Goal: Task Accomplishment & Management: Use online tool/utility

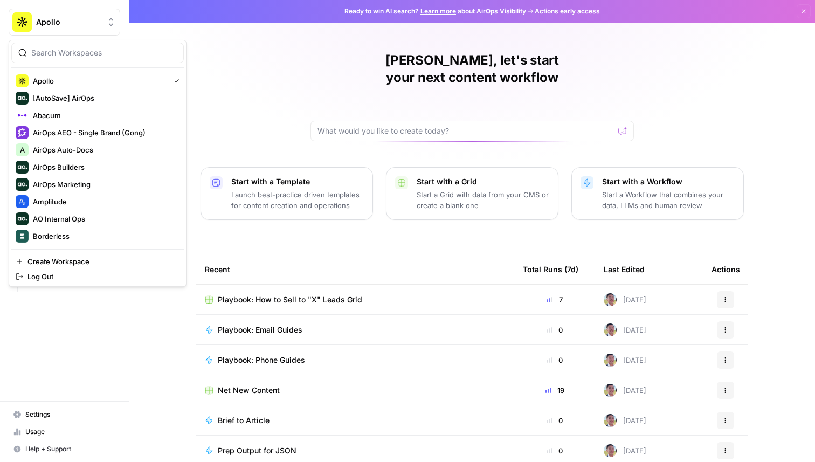
click at [56, 30] on button "Apollo" at bounding box center [65, 22] width 112 height 27
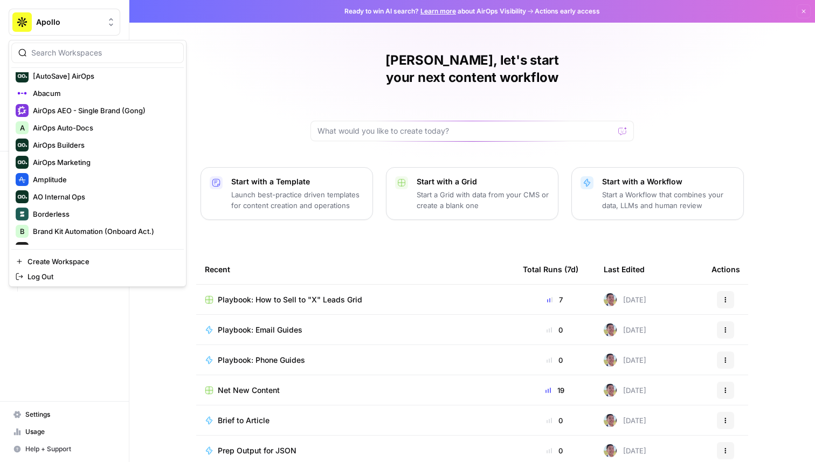
scroll to position [6, 0]
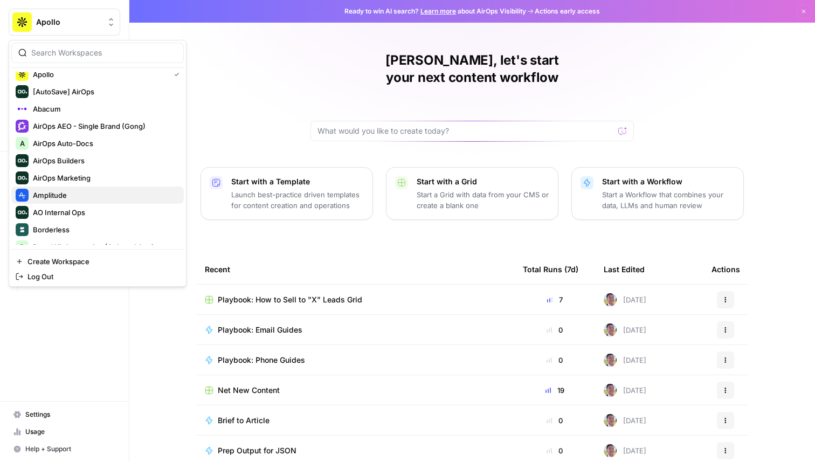
click at [83, 200] on span "Amplitude" at bounding box center [104, 195] width 142 height 11
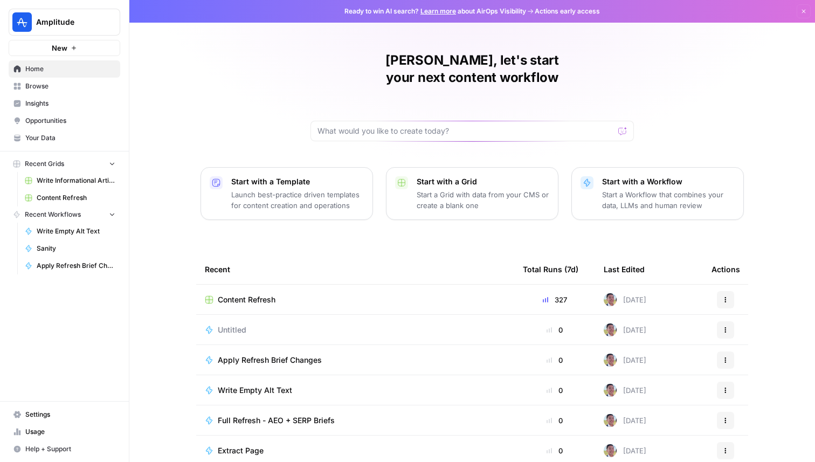
click at [260, 294] on span "Content Refresh" at bounding box center [247, 299] width 58 height 11
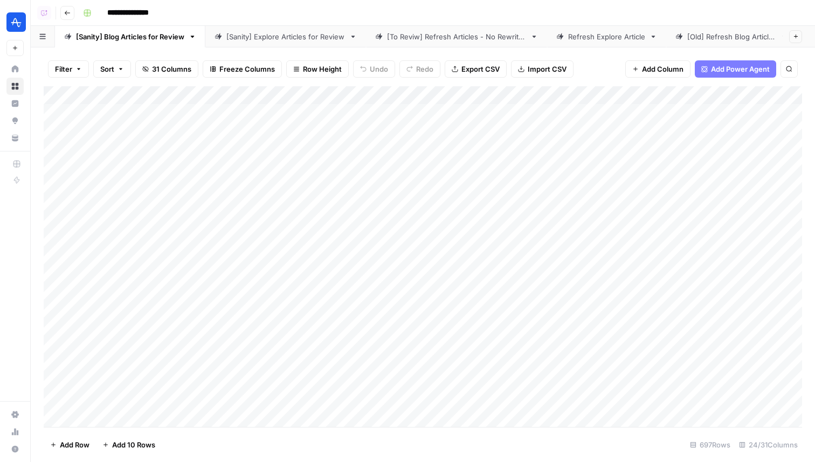
click at [444, 39] on div "[To Reviw] Refresh Articles - No Rewrites" at bounding box center [456, 36] width 139 height 11
click at [407, 37] on div "[To Reviw] Refresh Articles - No Rewrites" at bounding box center [456, 36] width 139 height 11
click at [415, 38] on div "[To Reviw] Refresh Articles - No Rewrites" at bounding box center [456, 36] width 139 height 11
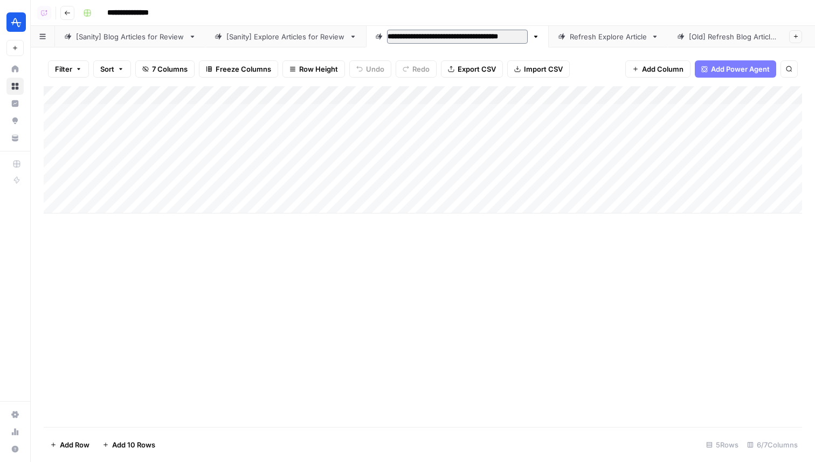
drag, startPoint x: 427, startPoint y: 35, endPoint x: 386, endPoint y: 37, distance: 41.6
click at [386, 38] on div "**********" at bounding box center [451, 37] width 153 height 16
type input "**********"
click at [312, 35] on div "[Sanity] Explore Articles for Review" at bounding box center [286, 36] width 119 height 11
click at [232, 36] on div "[Sanity] Explore Articles for Review" at bounding box center [286, 36] width 119 height 11
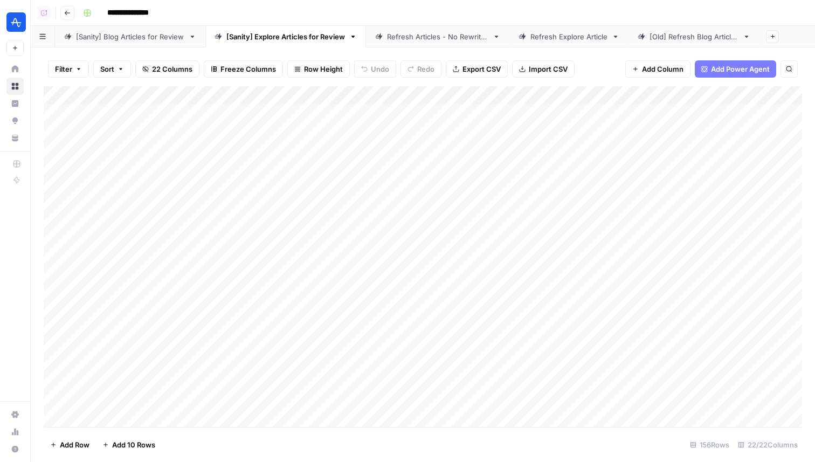
click at [735, 96] on div "Add Column" at bounding box center [423, 256] width 759 height 341
click at [679, 171] on span "Sort Ascending" at bounding box center [712, 171] width 94 height 11
click at [574, 221] on div "Add Column" at bounding box center [423, 256] width 759 height 341
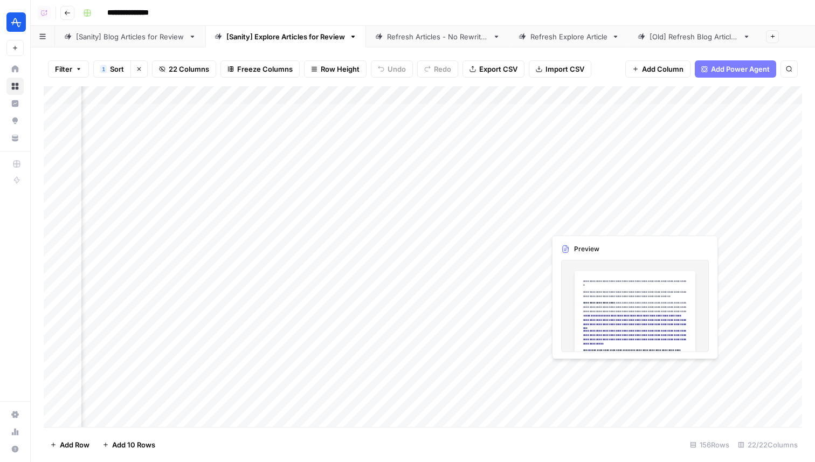
click at [574, 221] on div "Add Column" at bounding box center [423, 256] width 759 height 341
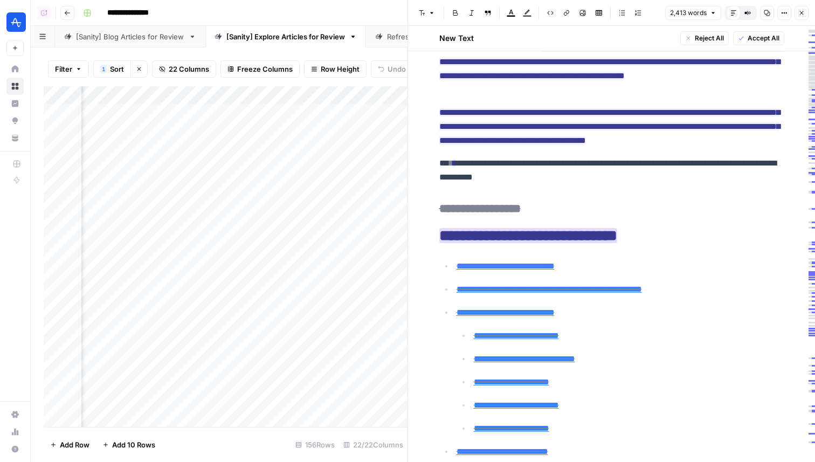
scroll to position [129, 0]
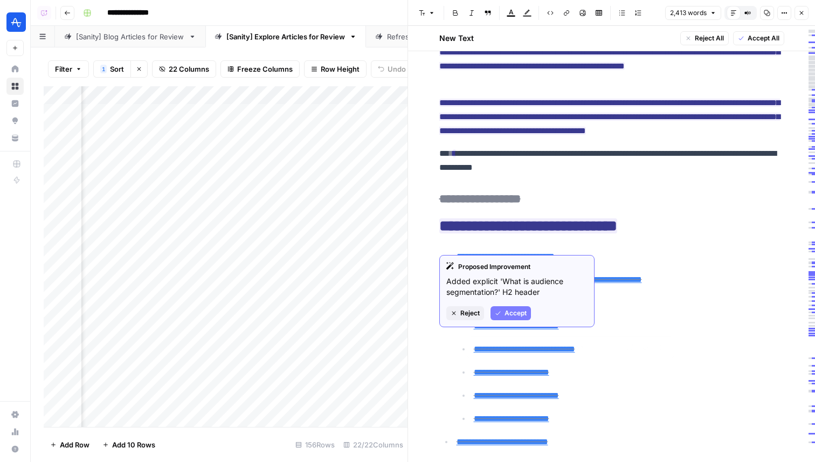
type input "#types"
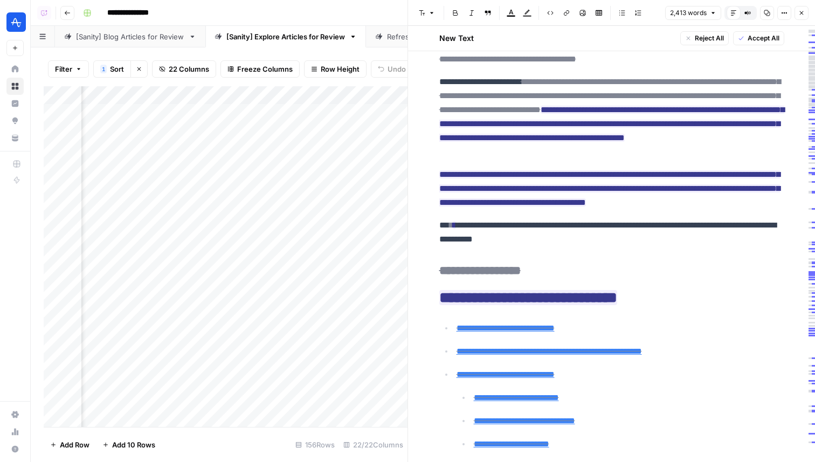
scroll to position [103, 0]
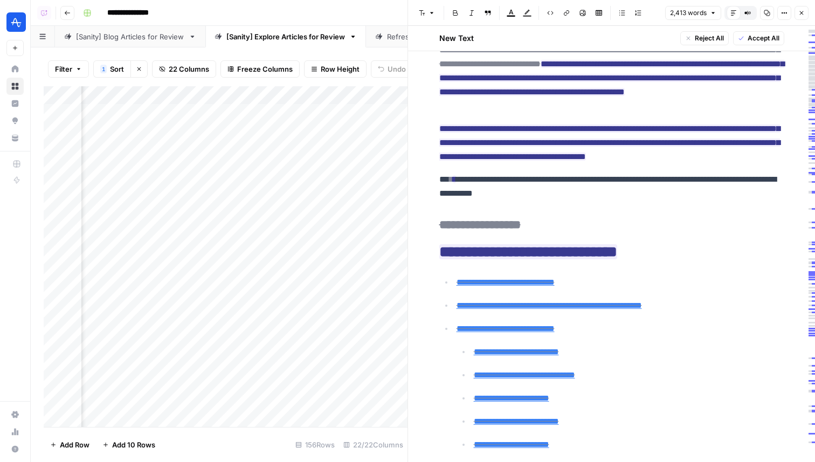
click at [799, 12] on icon "button" at bounding box center [802, 13] width 6 height 6
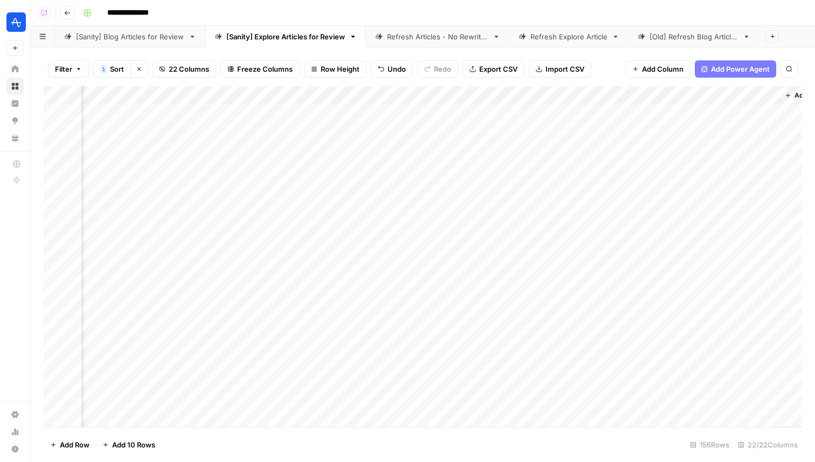
scroll to position [0, 2133]
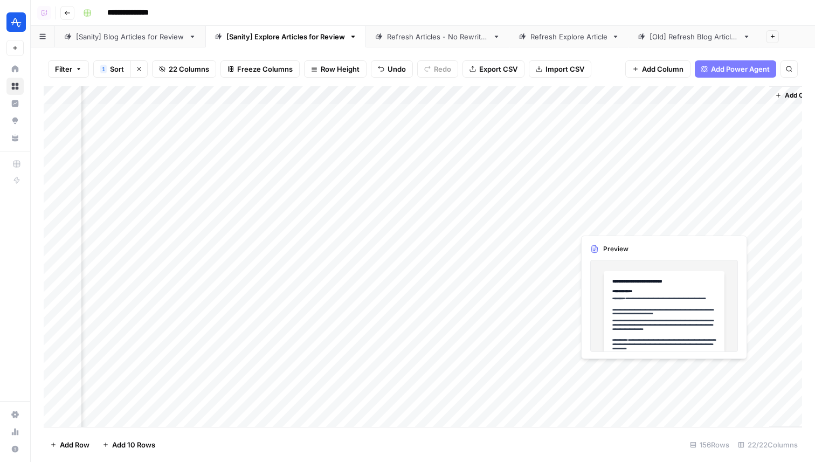
click at [594, 224] on div "Add Column" at bounding box center [423, 256] width 759 height 341
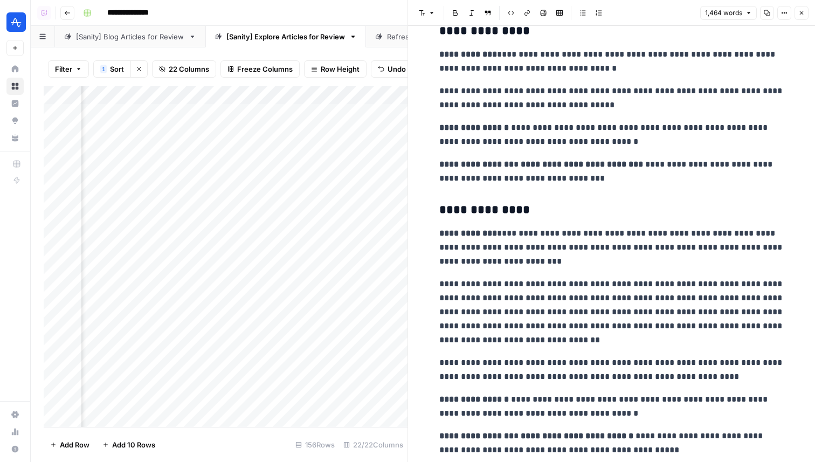
scroll to position [1658, 0]
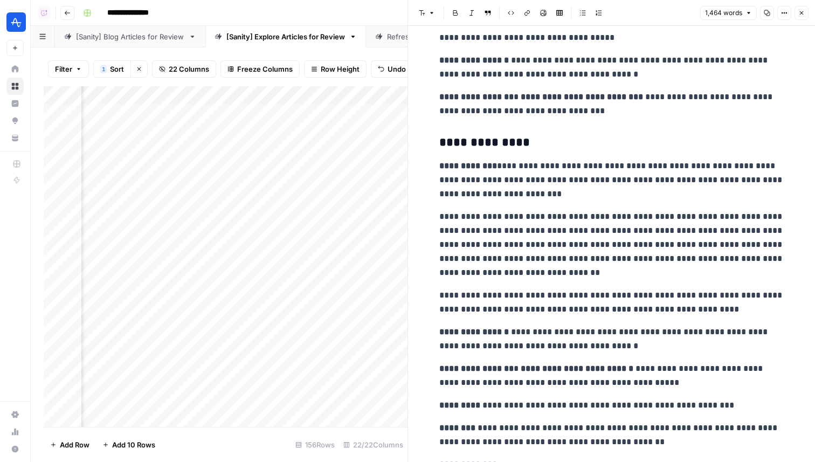
click at [803, 13] on icon "button" at bounding box center [802, 13] width 6 height 6
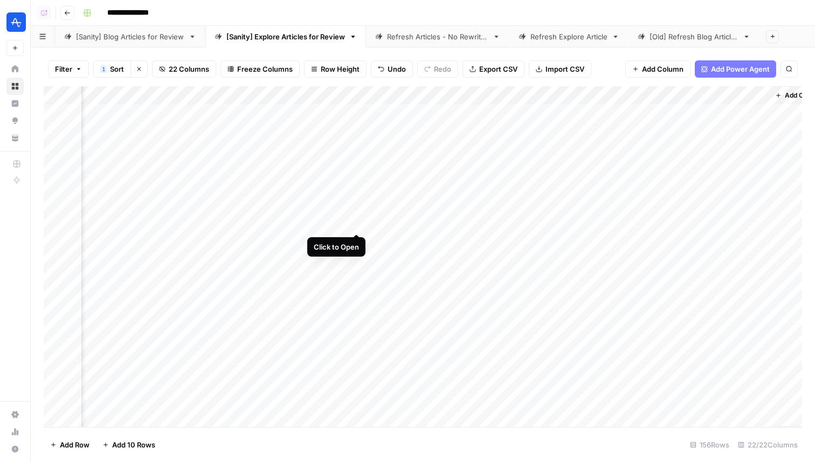
click at [352, 222] on div "Add Column" at bounding box center [423, 256] width 759 height 341
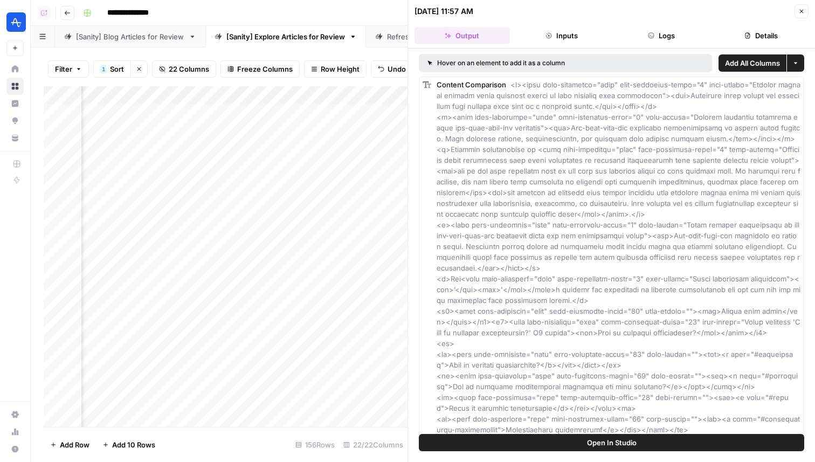
click at [665, 32] on button "Logs" at bounding box center [661, 35] width 95 height 17
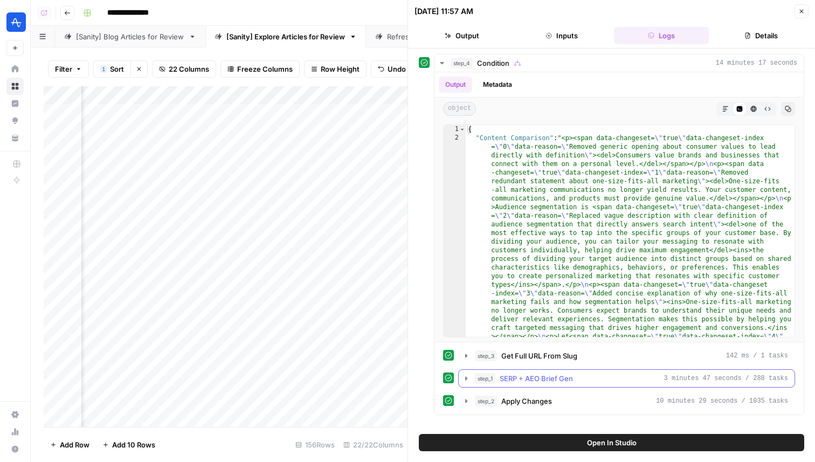
click at [554, 379] on span "SERP + AEO Brief Gen" at bounding box center [536, 378] width 73 height 11
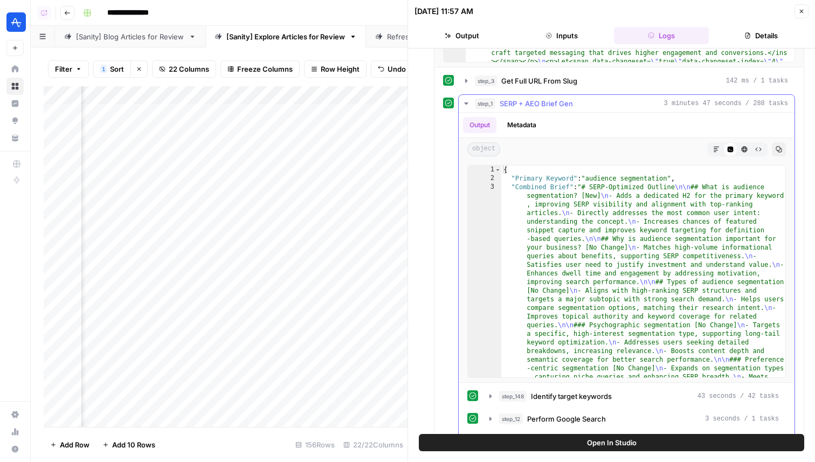
scroll to position [203, 0]
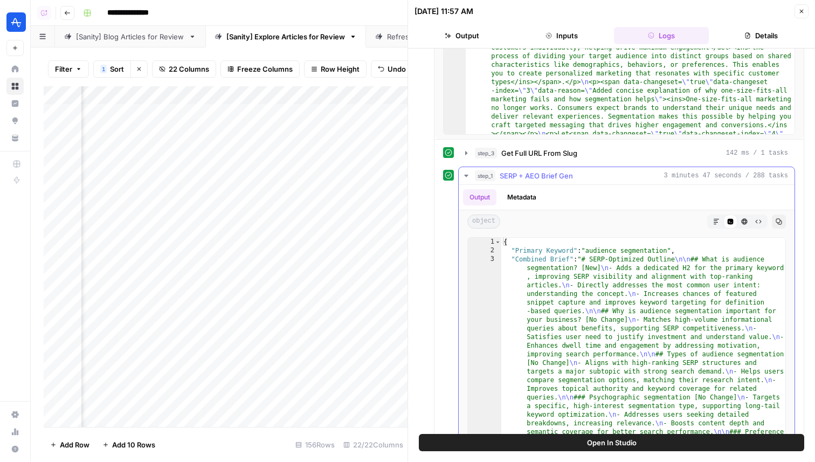
click at [566, 186] on div "Output Metadata" at bounding box center [627, 197] width 336 height 25
click at [565, 178] on span "SERP + AEO Brief Gen" at bounding box center [536, 175] width 73 height 11
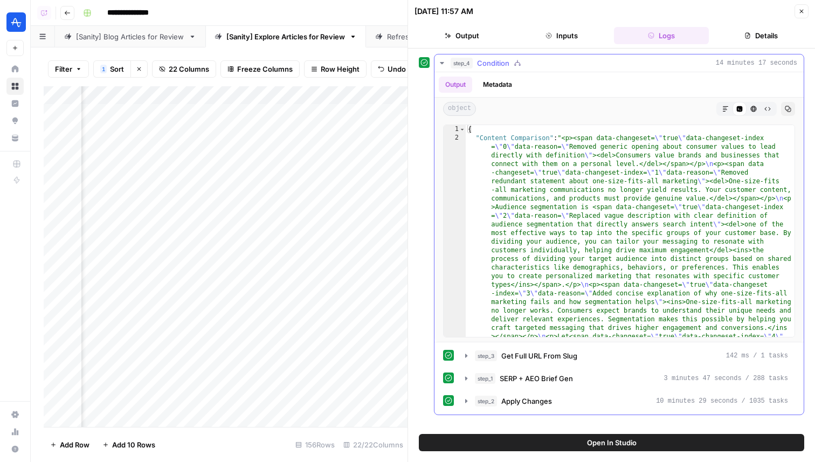
scroll to position [0, 0]
click at [540, 396] on span "Apply Changes" at bounding box center [527, 401] width 51 height 11
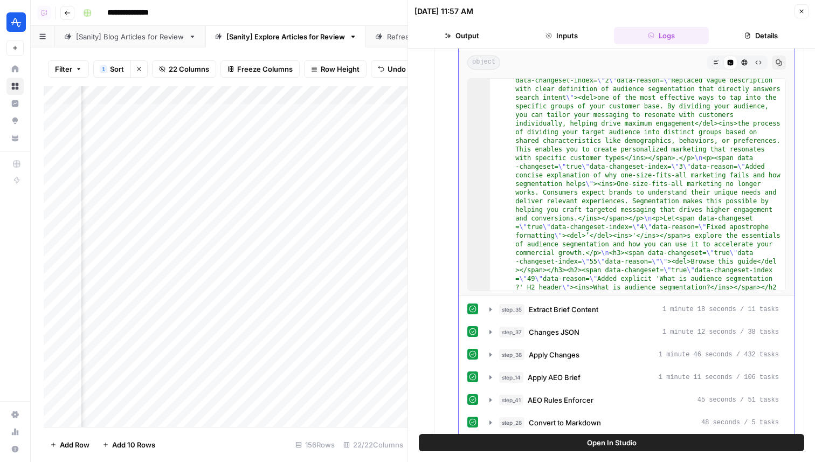
scroll to position [393, 0]
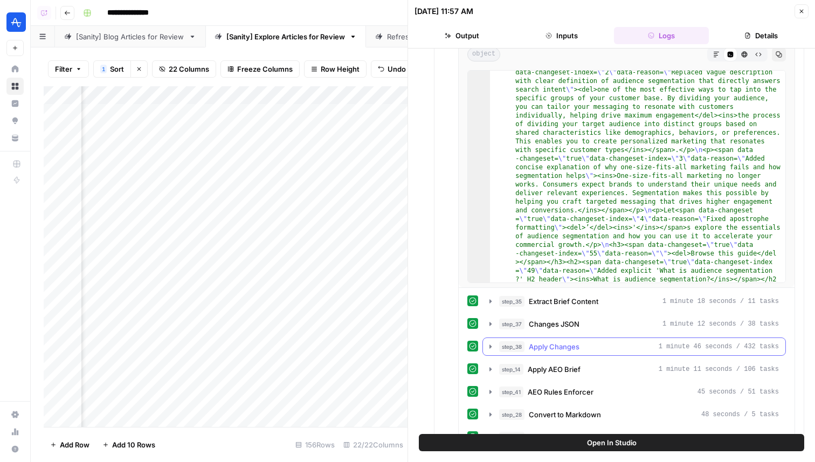
click at [548, 352] on button "step_38 Apply Changes 1 minute 46 seconds / 432 tasks" at bounding box center [634, 346] width 303 height 17
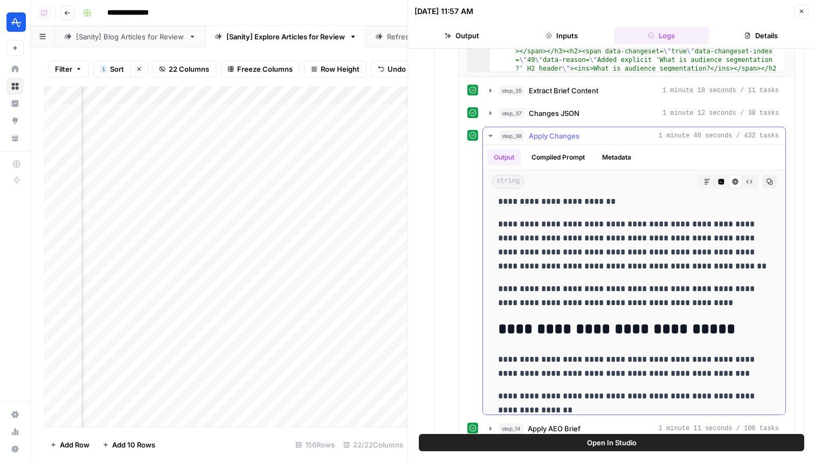
scroll to position [0, 0]
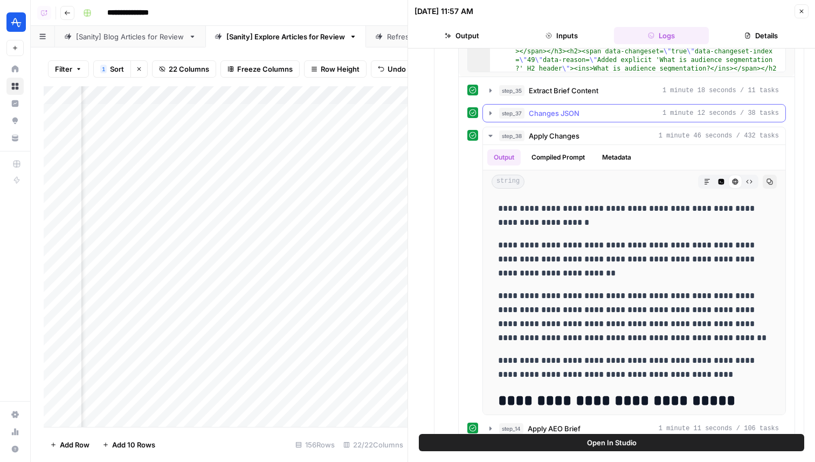
click at [558, 114] on span "Changes JSON" at bounding box center [554, 113] width 51 height 11
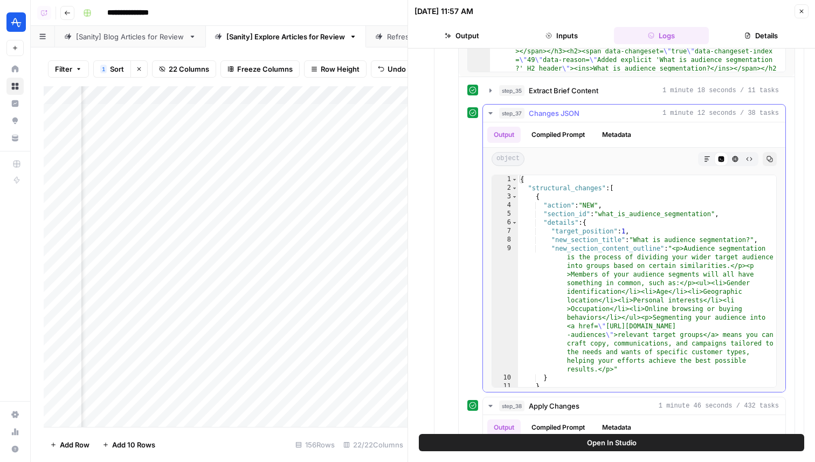
click at [554, 114] on span "Changes JSON" at bounding box center [554, 113] width 51 height 11
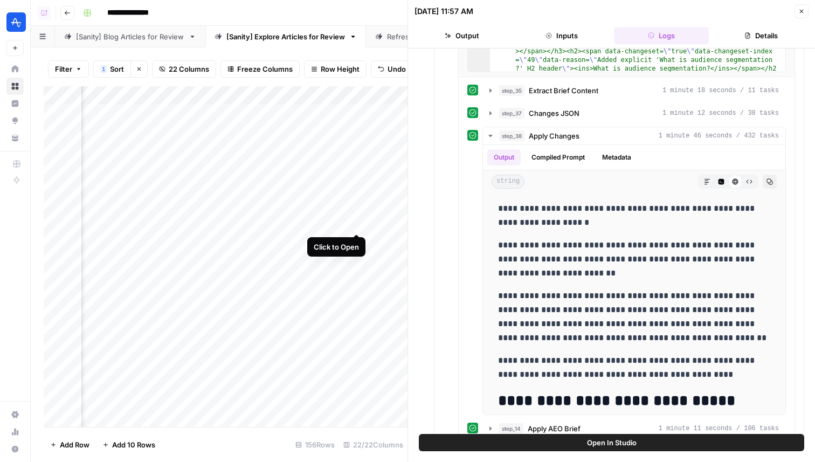
click at [358, 222] on div "Add Column" at bounding box center [226, 256] width 364 height 341
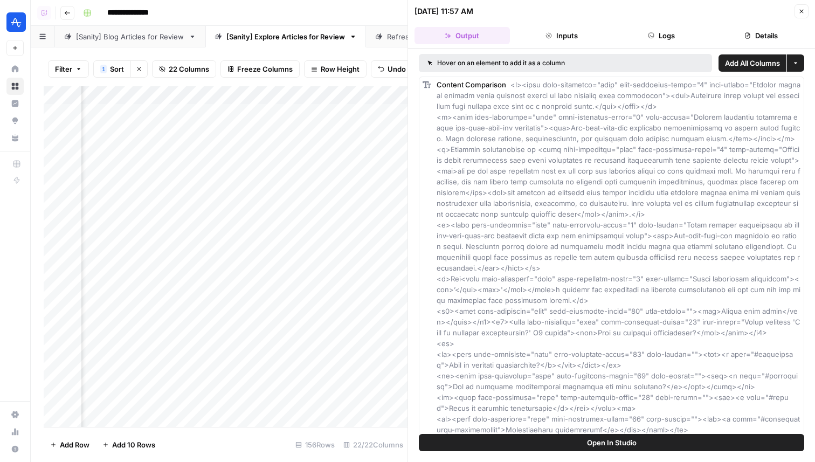
click at [608, 441] on span "Open In Studio" at bounding box center [612, 442] width 50 height 11
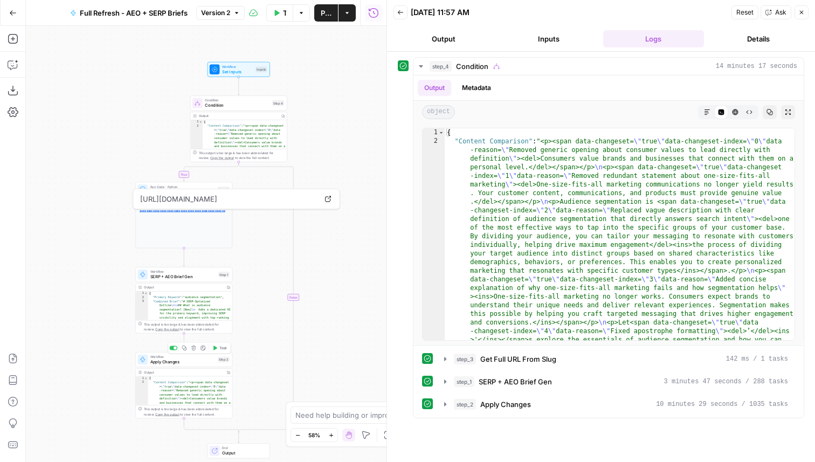
click at [181, 358] on span "Workflow" at bounding box center [182, 356] width 65 height 5
type input "Apply Refresh Brief Changes"
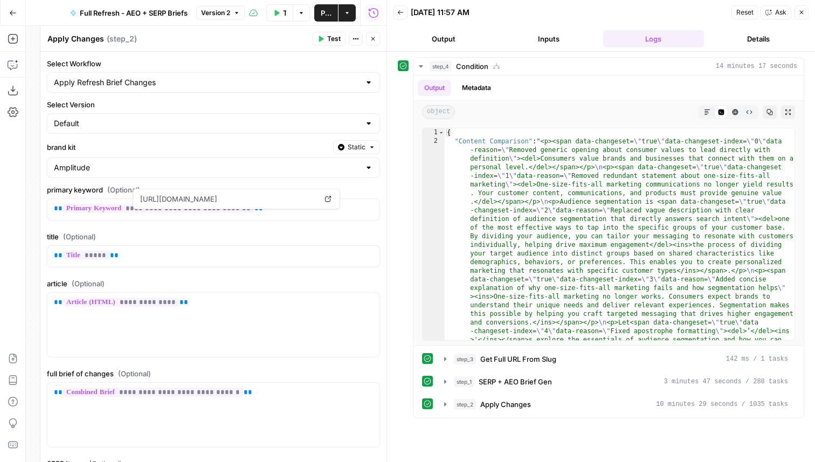
click at [372, 39] on icon "button" at bounding box center [373, 39] width 6 height 6
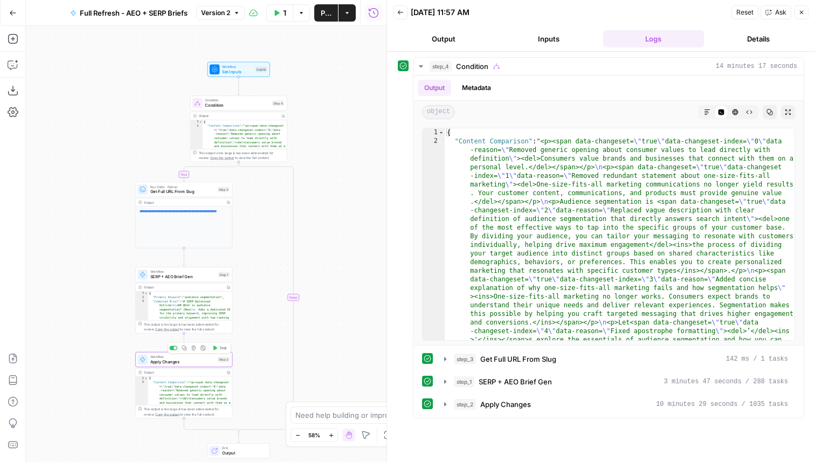
click at [173, 360] on span "Apply Changes" at bounding box center [182, 362] width 65 height 6
click at [173, 360] on div "**********" at bounding box center [213, 244] width 347 height 436
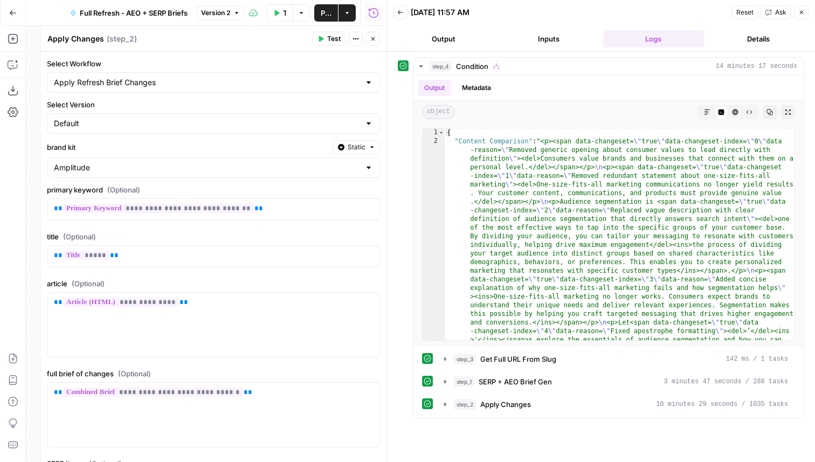
click at [378, 42] on button "Close" at bounding box center [373, 39] width 14 height 14
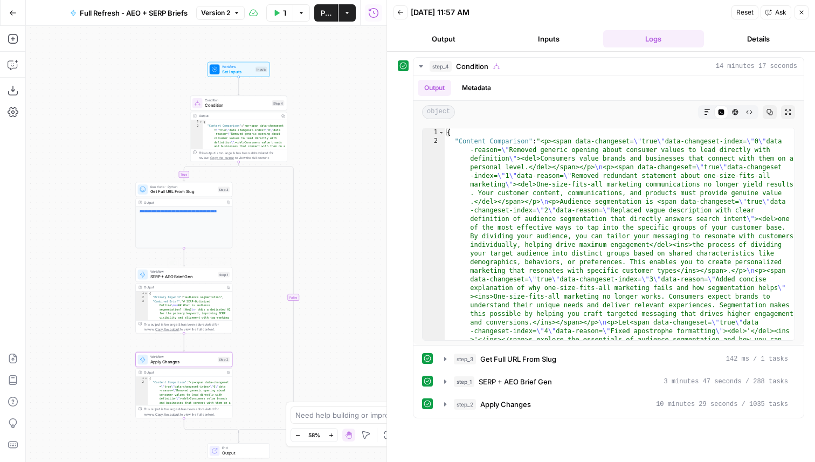
click at [177, 364] on span "Apply Changes" at bounding box center [182, 362] width 65 height 6
click at [177, 364] on div "**********" at bounding box center [213, 244] width 347 height 436
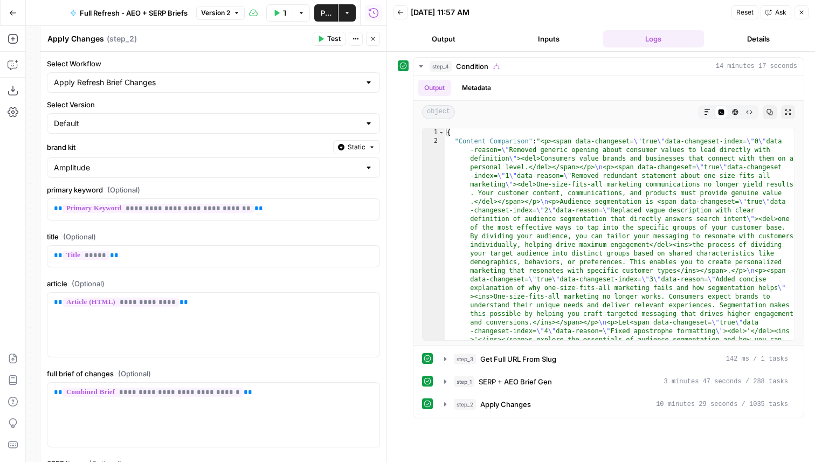
click at [375, 36] on icon "button" at bounding box center [373, 39] width 6 height 6
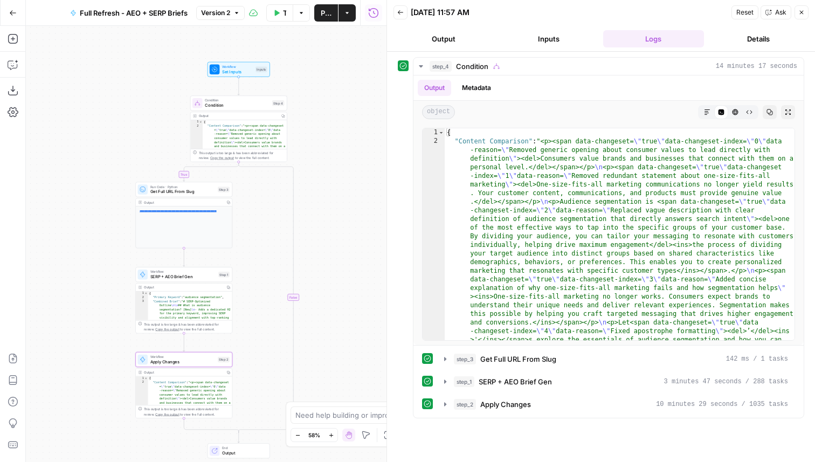
click at [16, 15] on icon "button" at bounding box center [13, 13] width 8 height 8
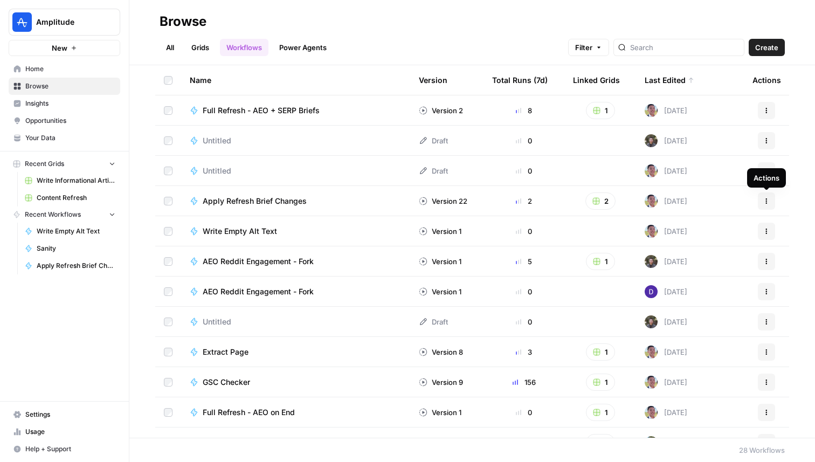
click at [771, 196] on button "Actions" at bounding box center [766, 201] width 17 height 17
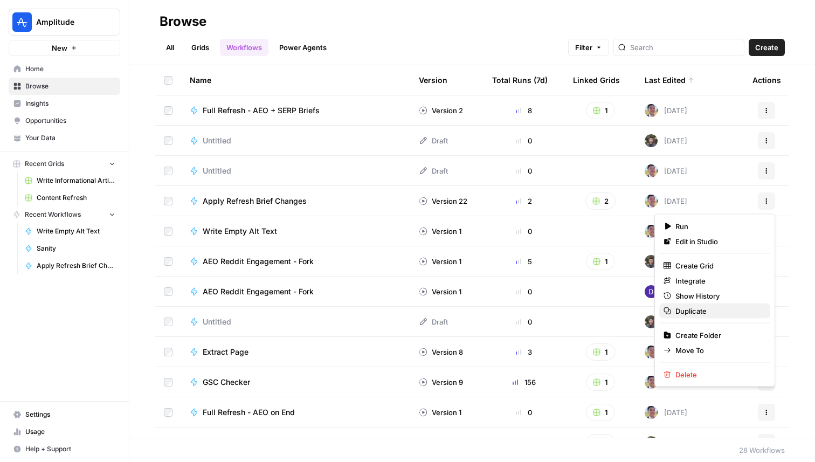
click at [703, 310] on span "Duplicate" at bounding box center [719, 311] width 86 height 11
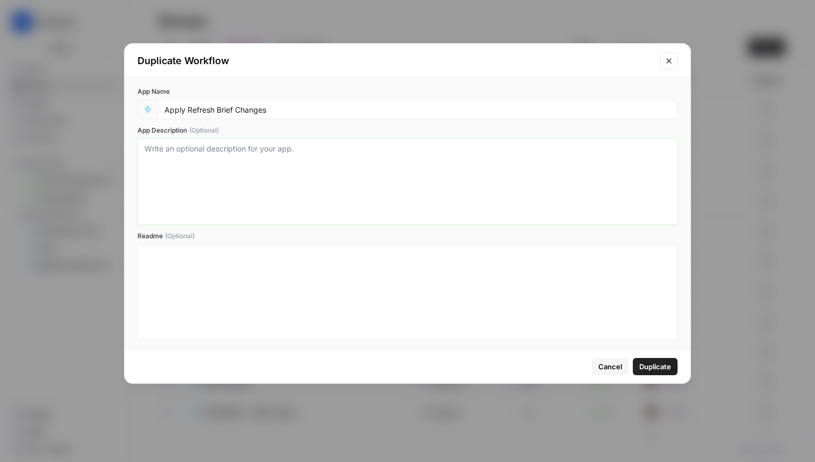
click at [256, 176] on textarea "App Description (Optional)" at bounding box center [408, 181] width 526 height 77
click at [294, 108] on input "Apply Refresh Brief Changes" at bounding box center [417, 110] width 506 height 10
type input "Apply Refresh Brief Changes - Explore"
click at [671, 365] on button "Duplicate" at bounding box center [655, 366] width 45 height 17
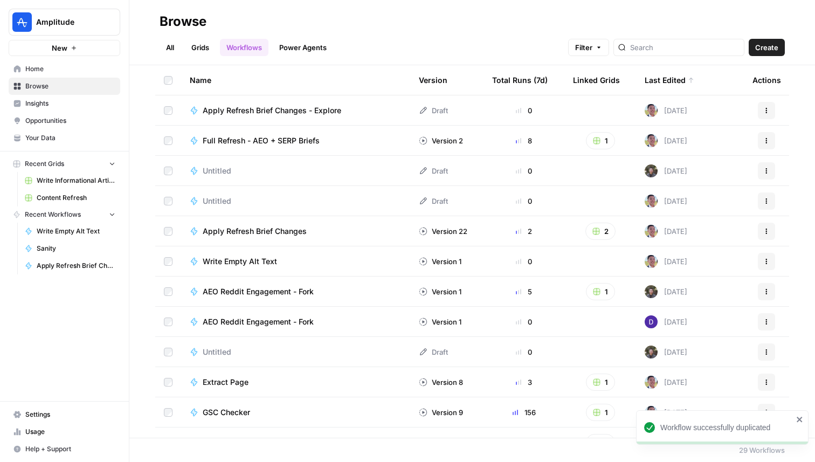
click at [307, 108] on span "Apply Refresh Brief Changes - Explore" at bounding box center [272, 110] width 139 height 11
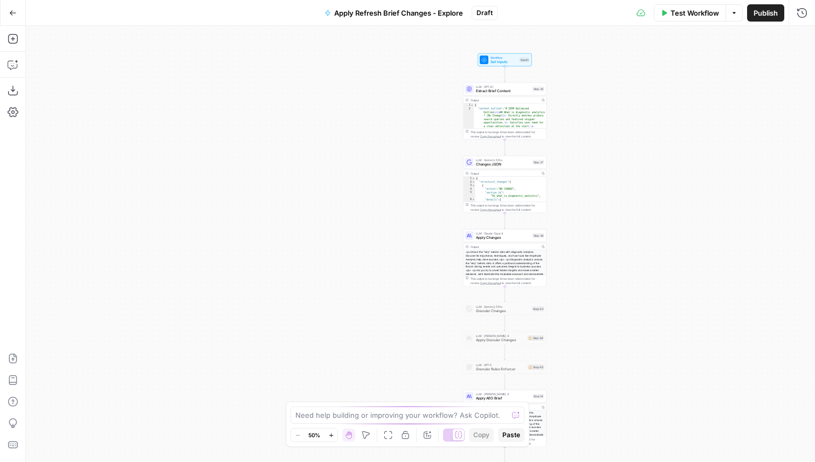
click at [699, 15] on span "Test Workflow" at bounding box center [695, 13] width 49 height 11
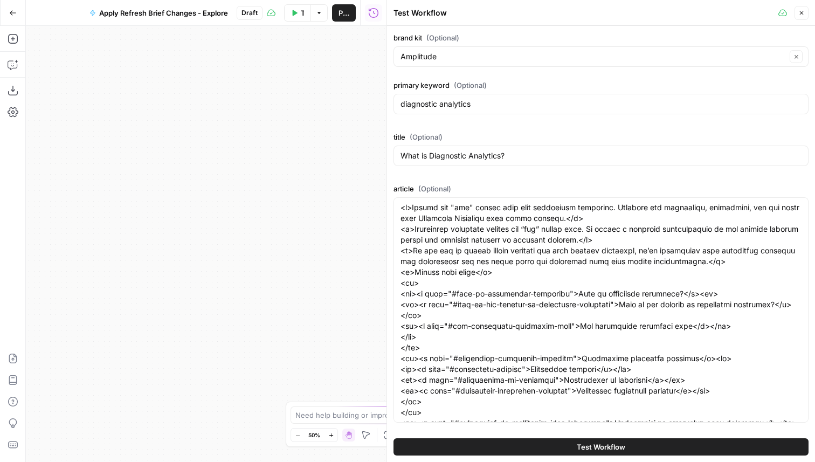
click at [806, 14] on button "Close" at bounding box center [802, 13] width 14 height 14
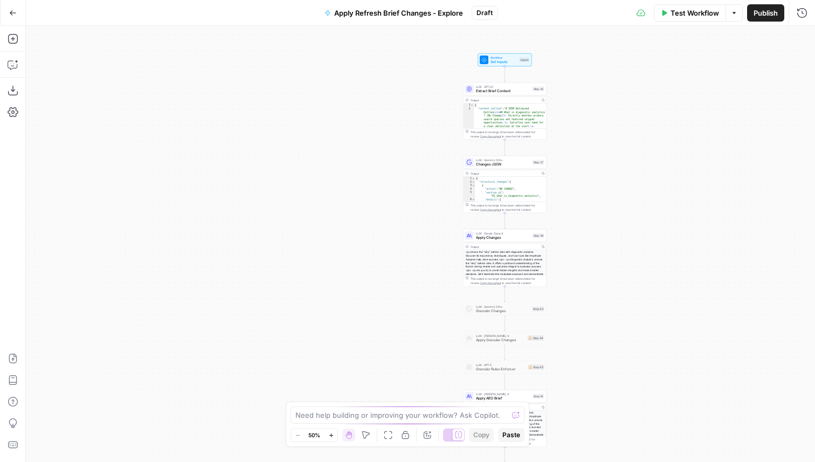
click at [699, 14] on span "Test Workflow" at bounding box center [695, 13] width 49 height 11
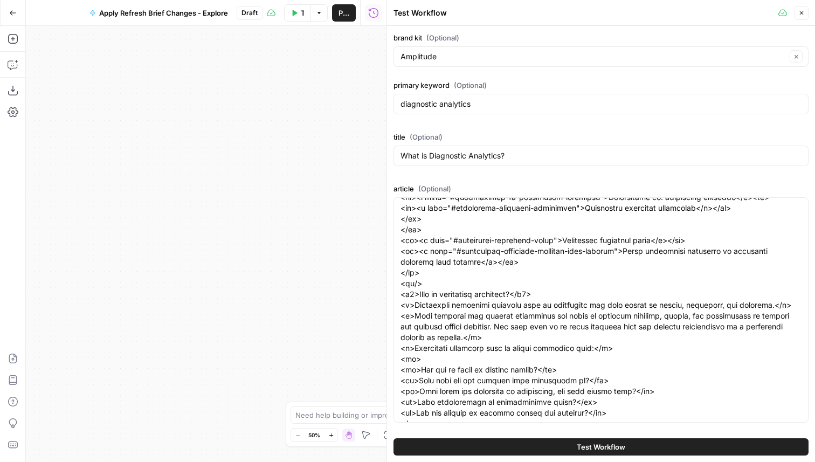
scroll to position [389, 0]
click at [801, 13] on icon "button" at bounding box center [802, 13] width 4 height 4
